Goal: Task Accomplishment & Management: Complete application form

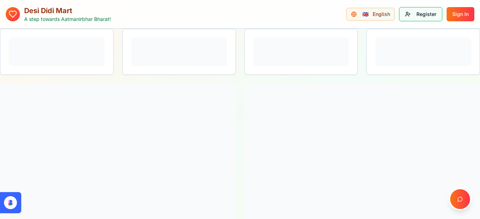
click at [411, 13] on button "Register" at bounding box center [420, 14] width 43 height 14
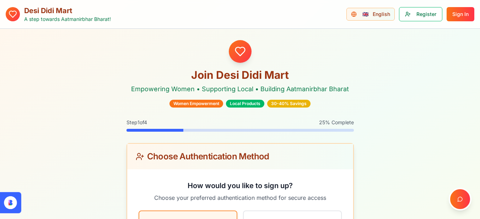
click at [368, 137] on div "Join Desi Didi Mart Empowering Women • Supporting Local • Building Aatmanirbhar…" at bounding box center [240, 219] width 480 height 381
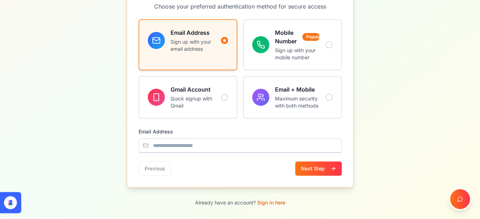
scroll to position [193, 0]
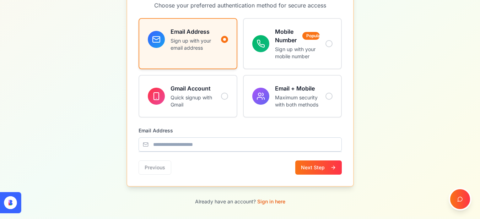
click at [231, 142] on input "email" at bounding box center [240, 145] width 203 height 14
type input "**********"
click at [308, 174] on button "Next Step" at bounding box center [318, 168] width 47 height 14
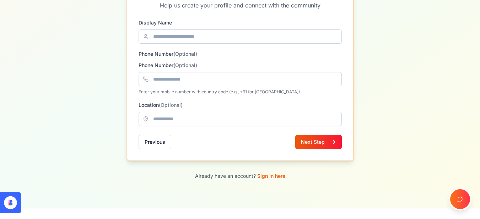
scroll to position [167, 0]
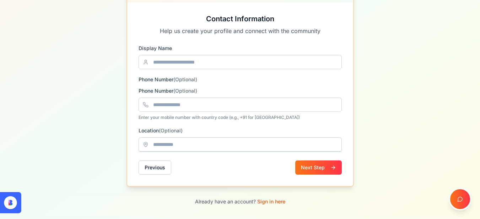
click at [232, 67] on input at bounding box center [240, 62] width 203 height 14
click at [226, 69] on input at bounding box center [240, 62] width 203 height 14
type input "**"
click at [205, 106] on input "tel" at bounding box center [240, 105] width 203 height 14
click at [196, 146] on input at bounding box center [240, 145] width 203 height 14
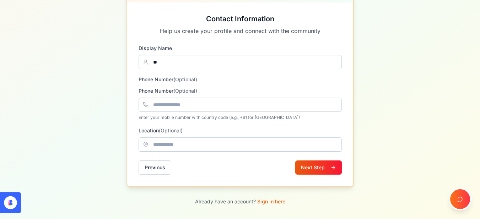
click at [318, 170] on button "Next Step" at bounding box center [318, 168] width 47 height 14
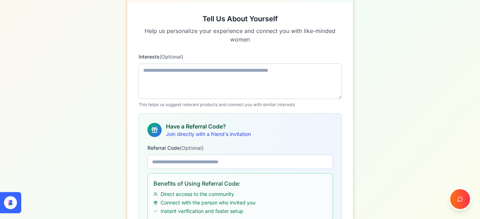
click at [251, 84] on textarea at bounding box center [240, 82] width 203 height 36
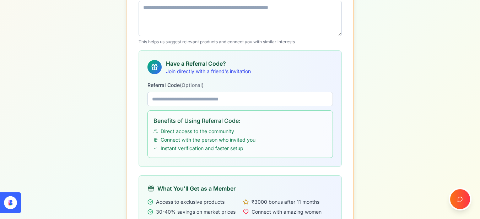
scroll to position [230, 0]
click at [242, 103] on input at bounding box center [241, 99] width 186 height 14
paste input "********"
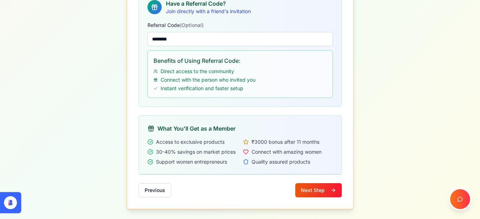
type input "********"
click at [307, 192] on button "Next Step" at bounding box center [318, 190] width 47 height 14
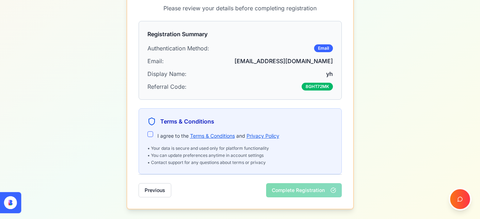
click at [153, 136] on div "I agree to the Terms & Conditions and Privacy Policy" at bounding box center [241, 136] width 186 height 9
click at [153, 136] on button "I agree to the Terms & Conditions and Privacy Policy" at bounding box center [151, 135] width 6 height 6
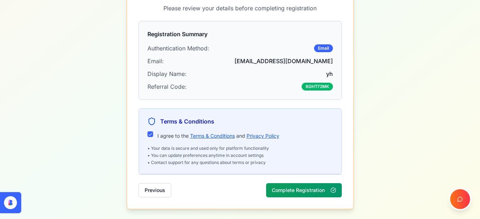
click at [289, 192] on button "Complete Registration" at bounding box center [304, 190] width 76 height 14
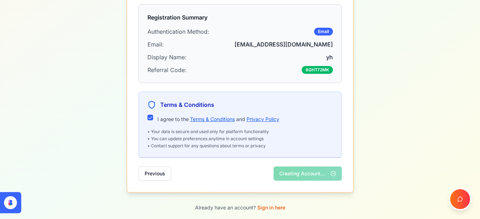
scroll to position [207, 0]
click at [281, 210] on link "Sign in here" at bounding box center [271, 207] width 28 height 6
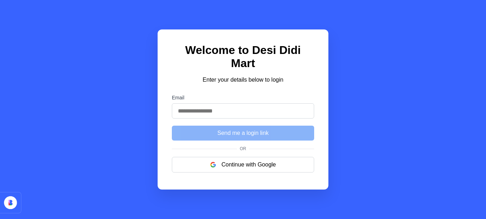
click at [237, 106] on input "Email" at bounding box center [243, 110] width 142 height 15
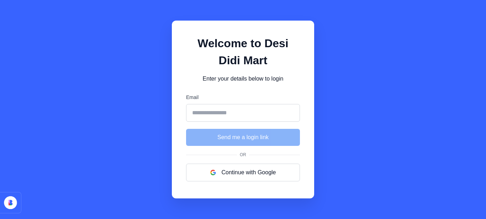
type input "**********"
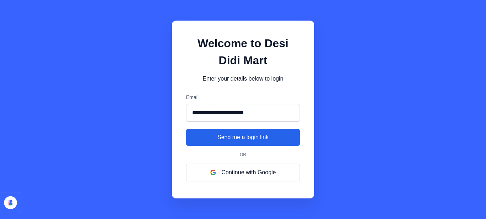
click at [248, 137] on button "Send me a login link" at bounding box center [243, 137] width 114 height 17
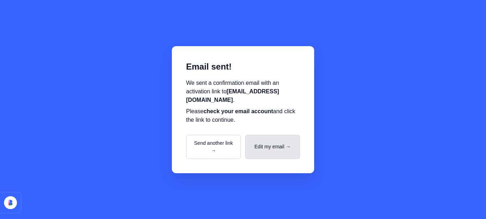
click at [270, 154] on button "Edit my email →" at bounding box center [272, 147] width 55 height 24
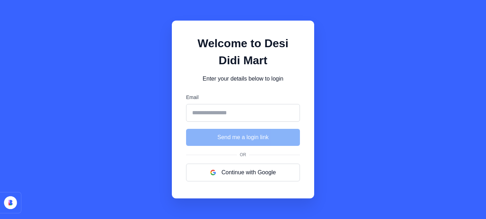
click at [258, 107] on input "Email" at bounding box center [243, 113] width 114 height 18
